Goal: Task Accomplishment & Management: Manage account settings

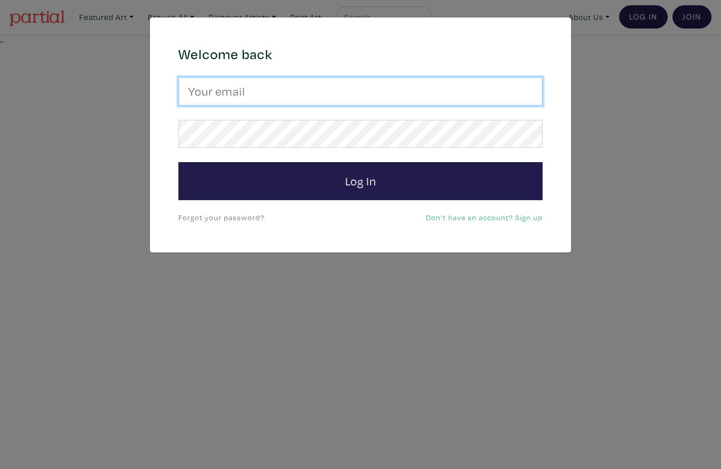
click at [416, 86] on input "email" at bounding box center [361, 91] width 364 height 29
type input "[EMAIL_ADDRESS][DOMAIN_NAME]"
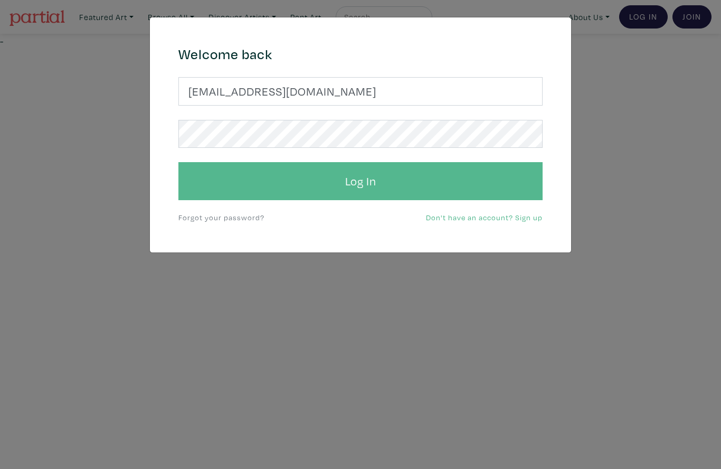
click at [362, 175] on button "Log In" at bounding box center [361, 181] width 364 height 38
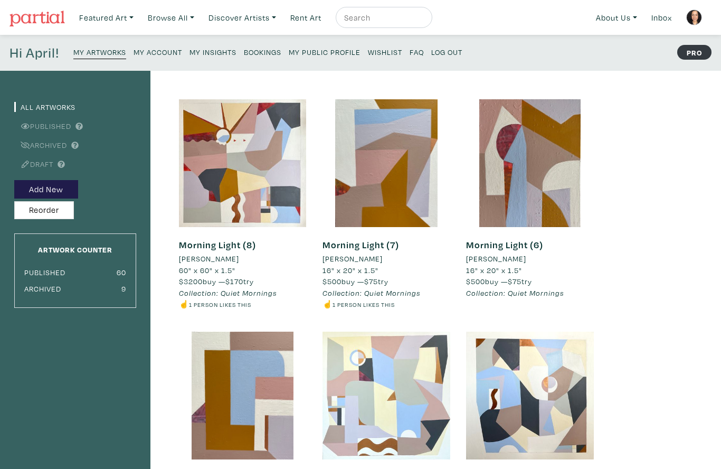
click at [214, 55] on small "My Insights" at bounding box center [213, 52] width 47 height 10
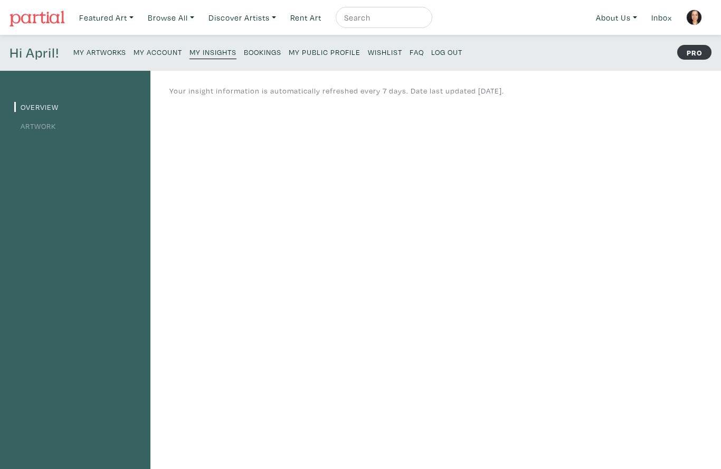
click at [42, 118] on li "Artwork" at bounding box center [75, 125] width 122 height 14
click at [43, 127] on link "Artwork" at bounding box center [35, 126] width 42 height 10
click at [329, 50] on small "My Public Profile" at bounding box center [325, 52] width 72 height 10
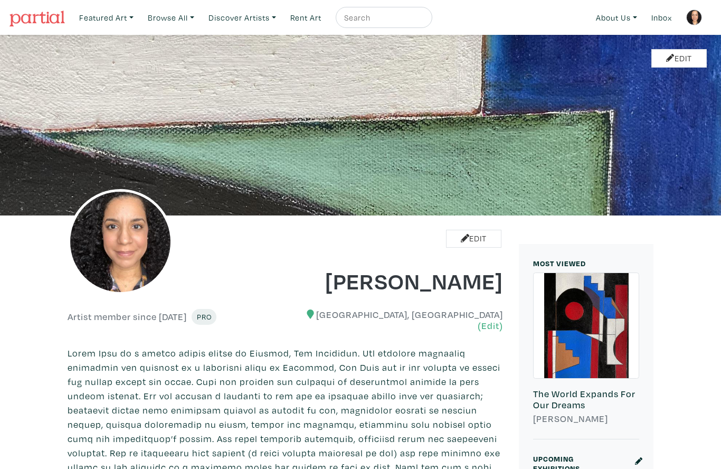
click at [697, 14] on img at bounding box center [695, 18] width 16 height 16
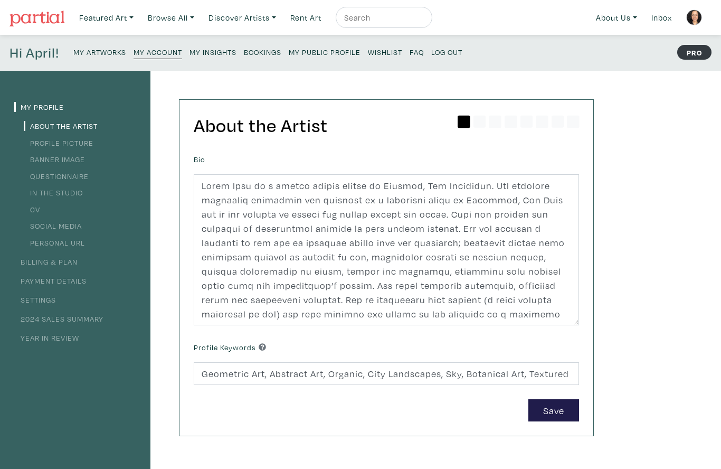
click at [42, 298] on link "Settings" at bounding box center [35, 300] width 42 height 10
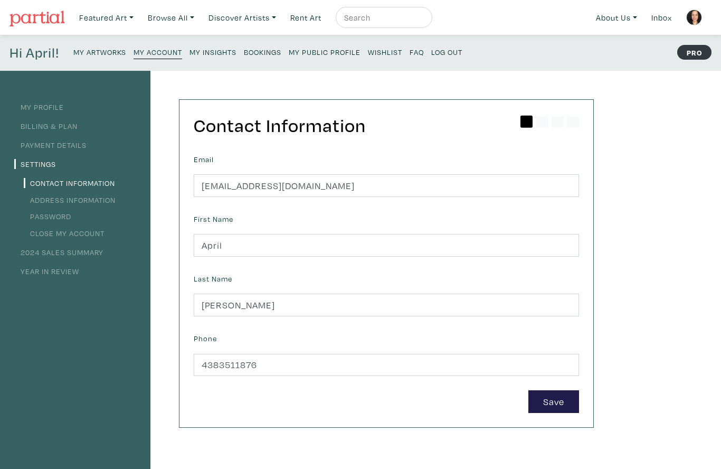
click at [61, 147] on link "Payment Details" at bounding box center [50, 145] width 72 height 10
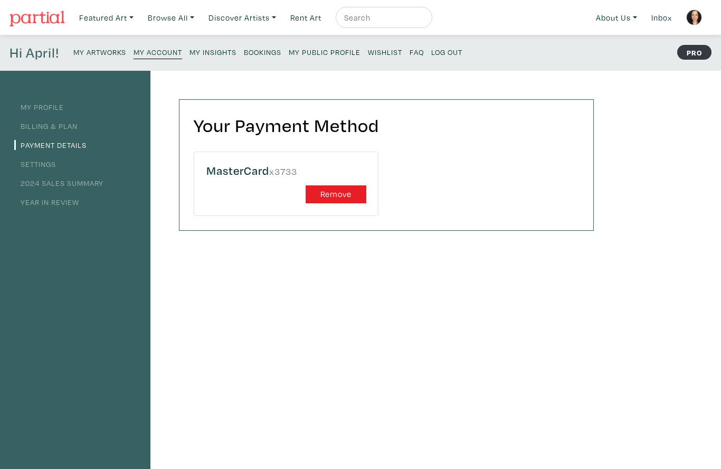
click at [57, 123] on link "Billing & Plan" at bounding box center [45, 126] width 63 height 10
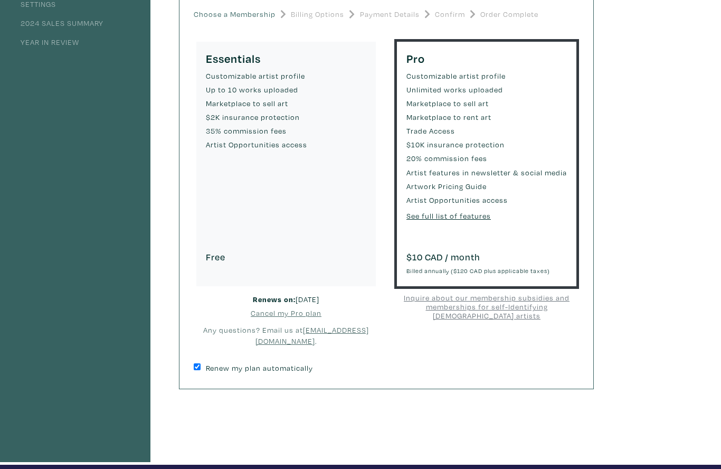
scroll to position [179, 0]
